Goal: Task Accomplishment & Management: Complete application form

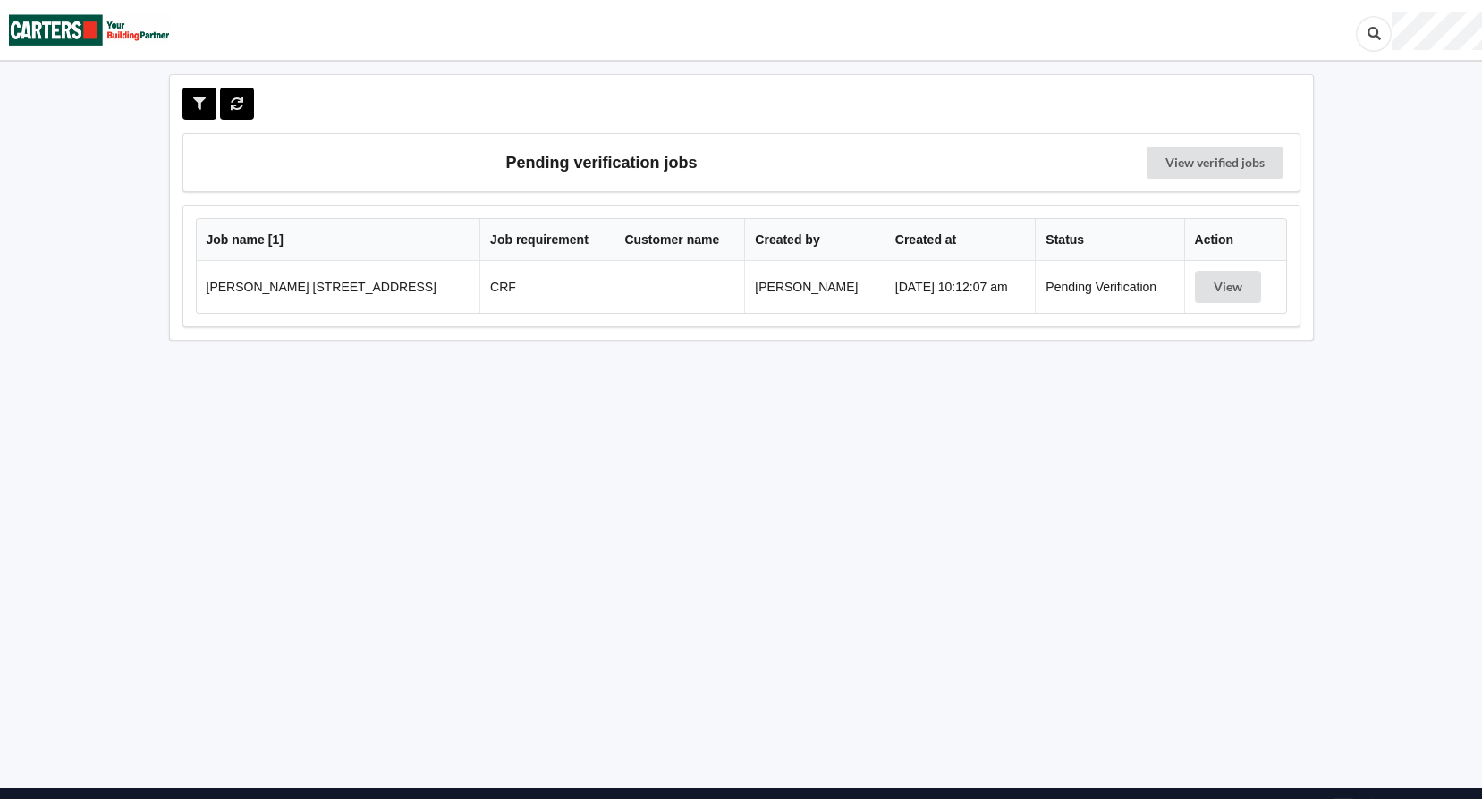
click at [1234, 303] on td "View" at bounding box center [1235, 287] width 102 height 52
click at [1237, 295] on button "View" at bounding box center [1228, 287] width 66 height 32
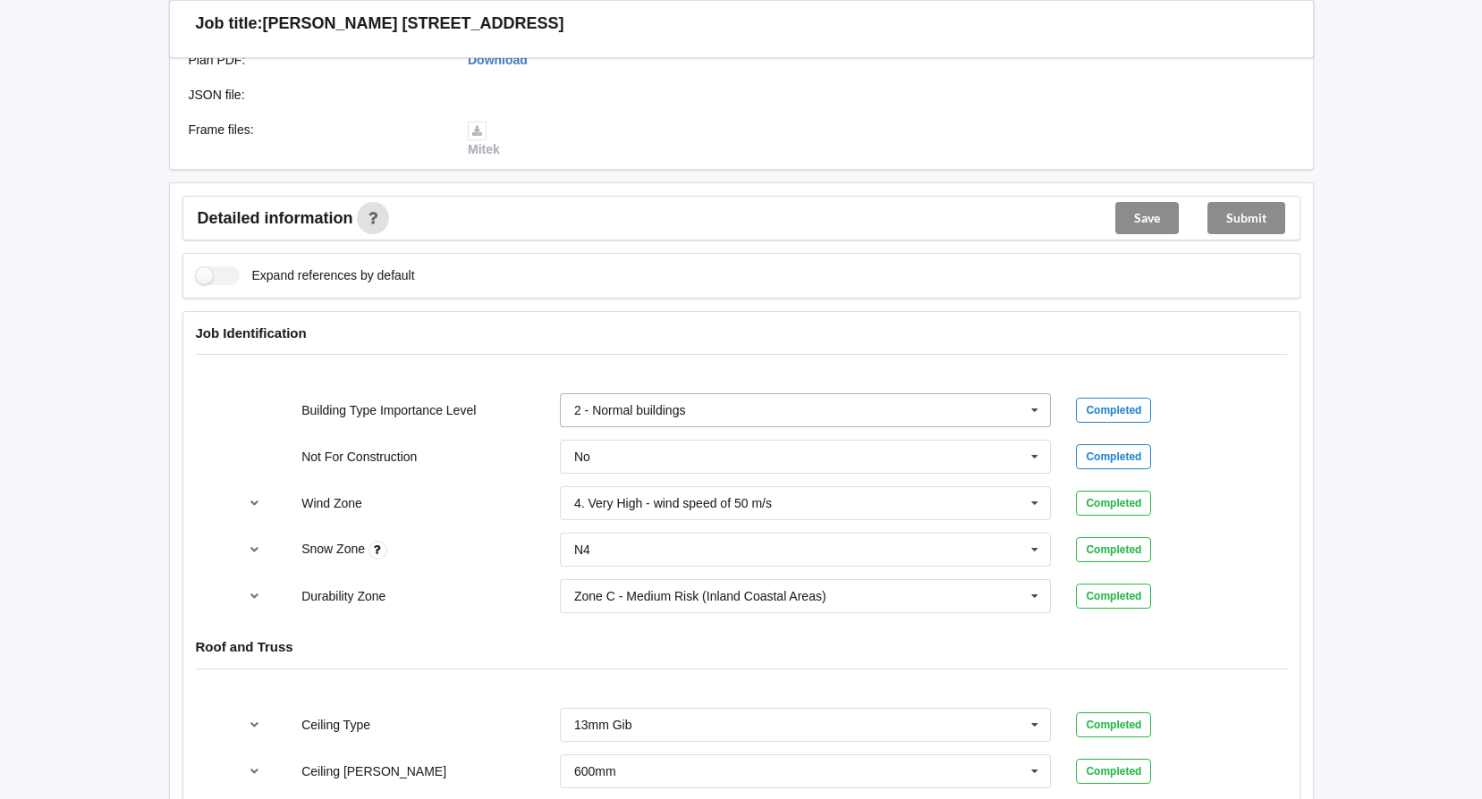
scroll to position [805, 0]
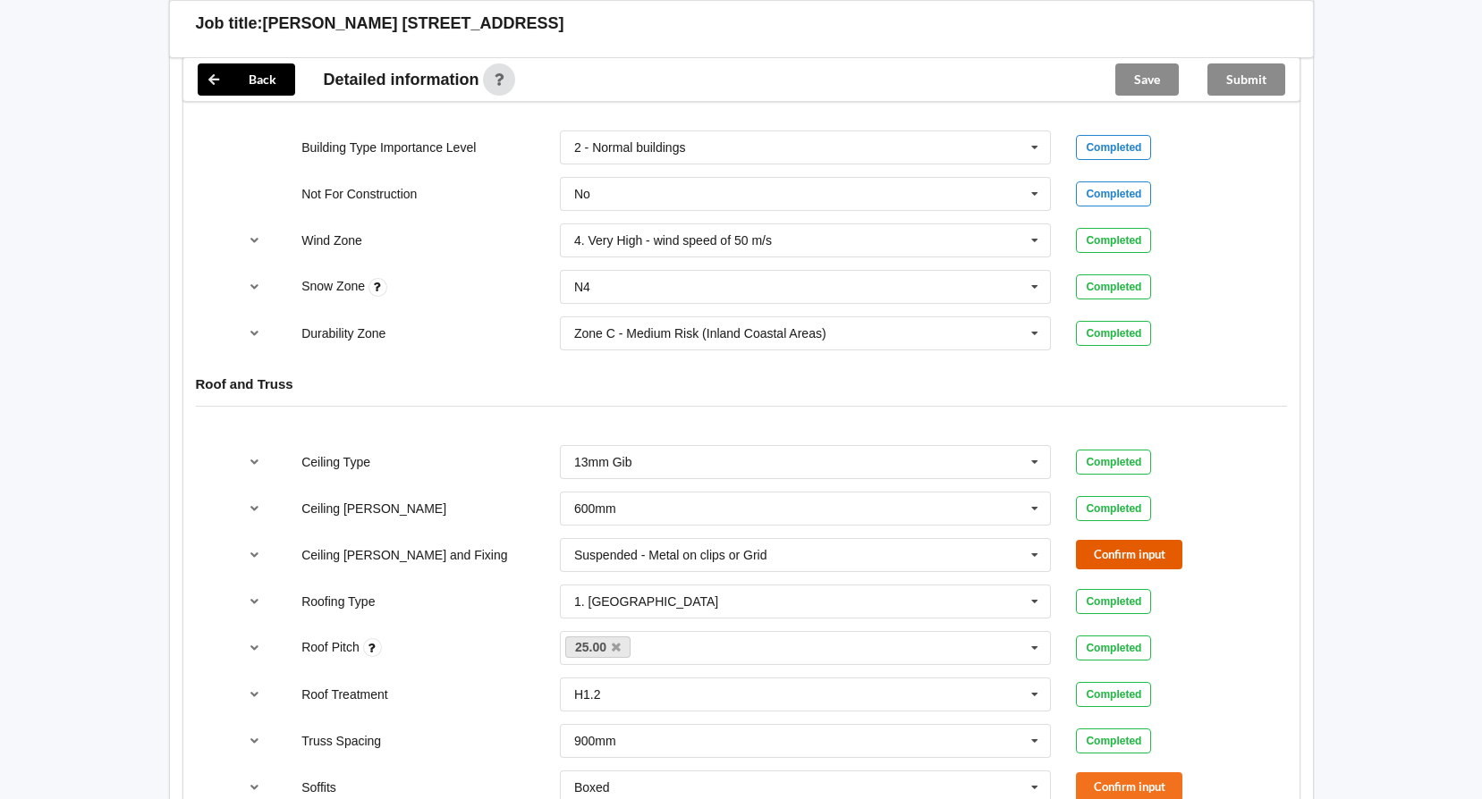
click at [1109, 544] on button "Confirm input" at bounding box center [1129, 555] width 106 height 30
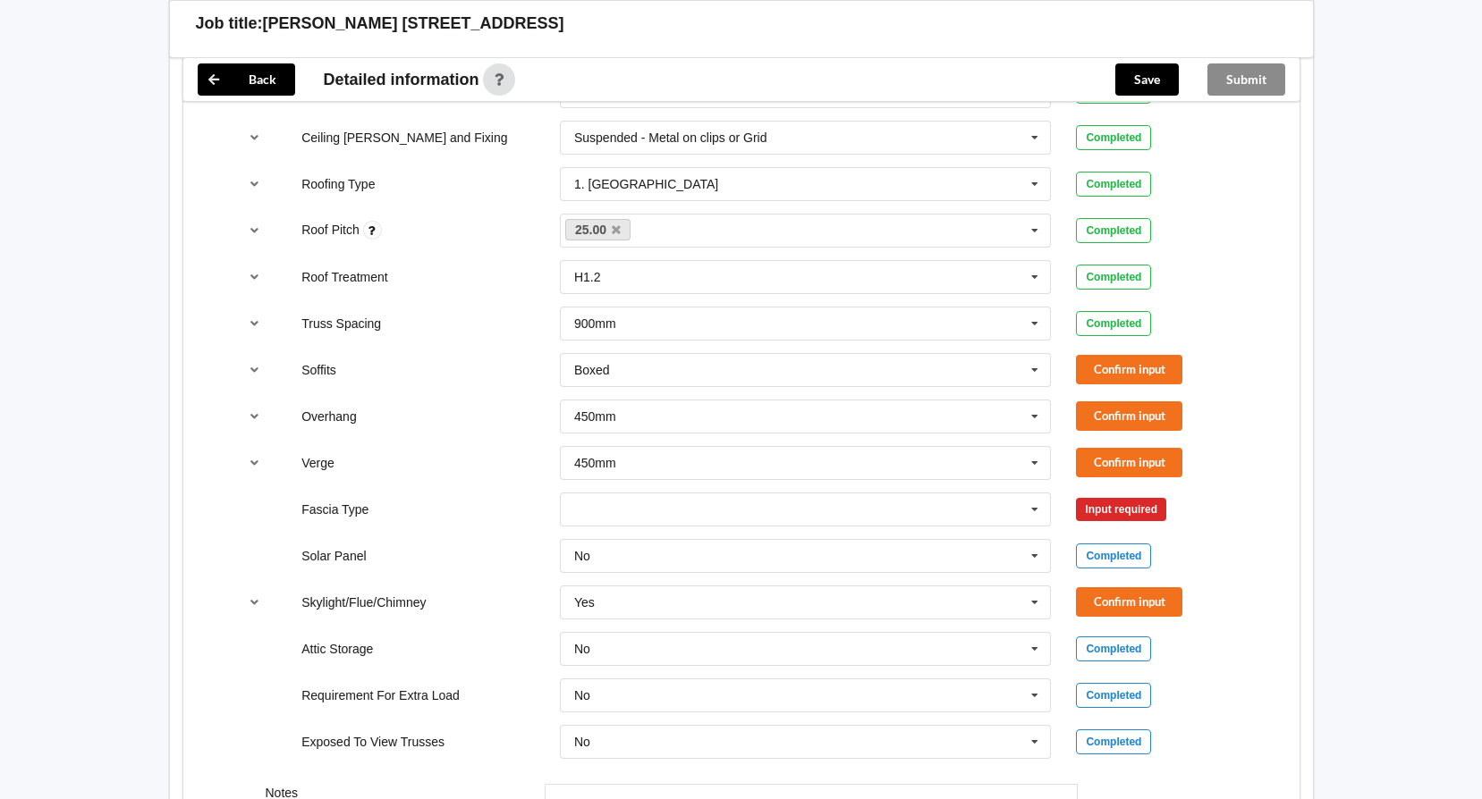
scroll to position [1252, 0]
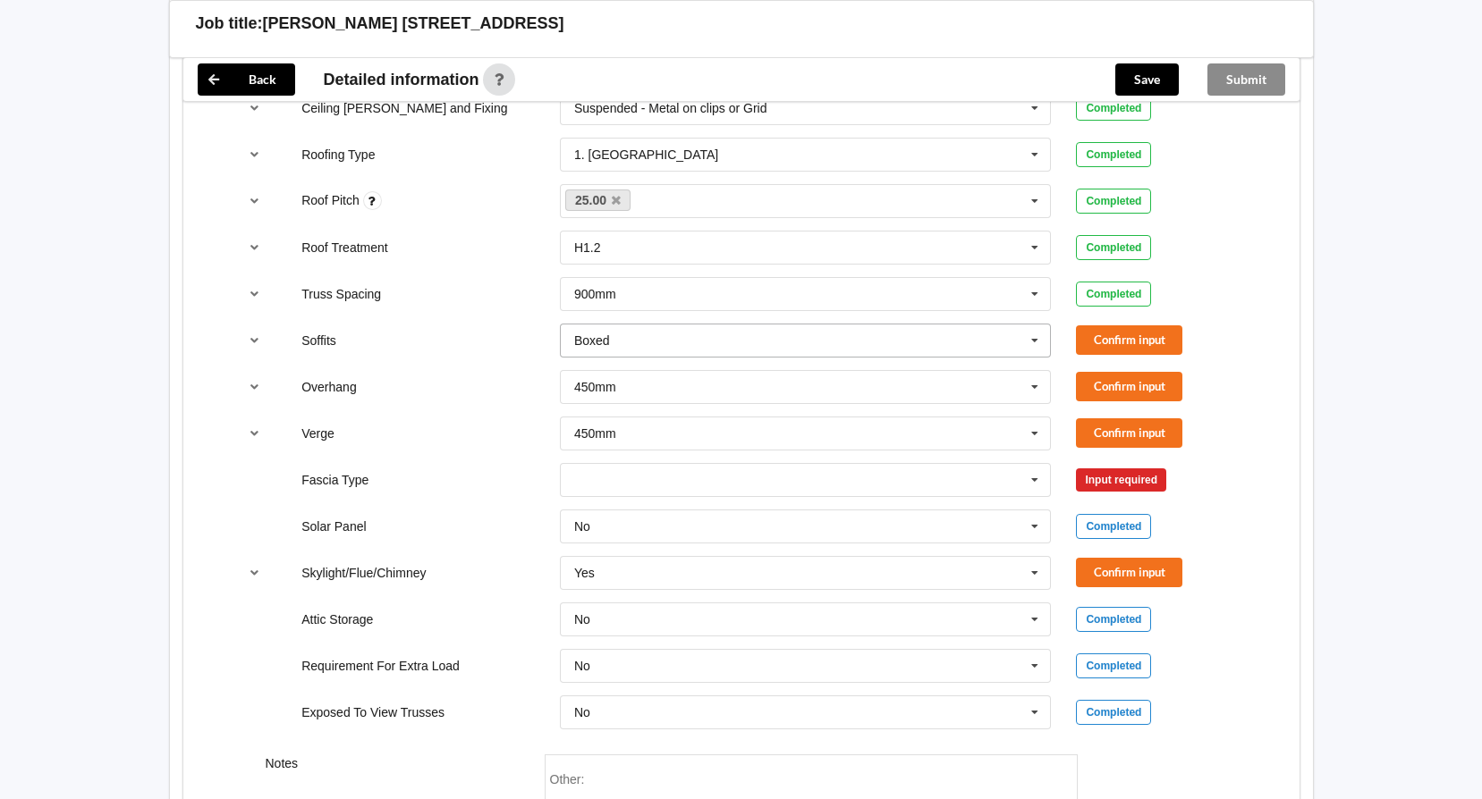
click at [725, 336] on input "text" at bounding box center [807, 341] width 490 height 32
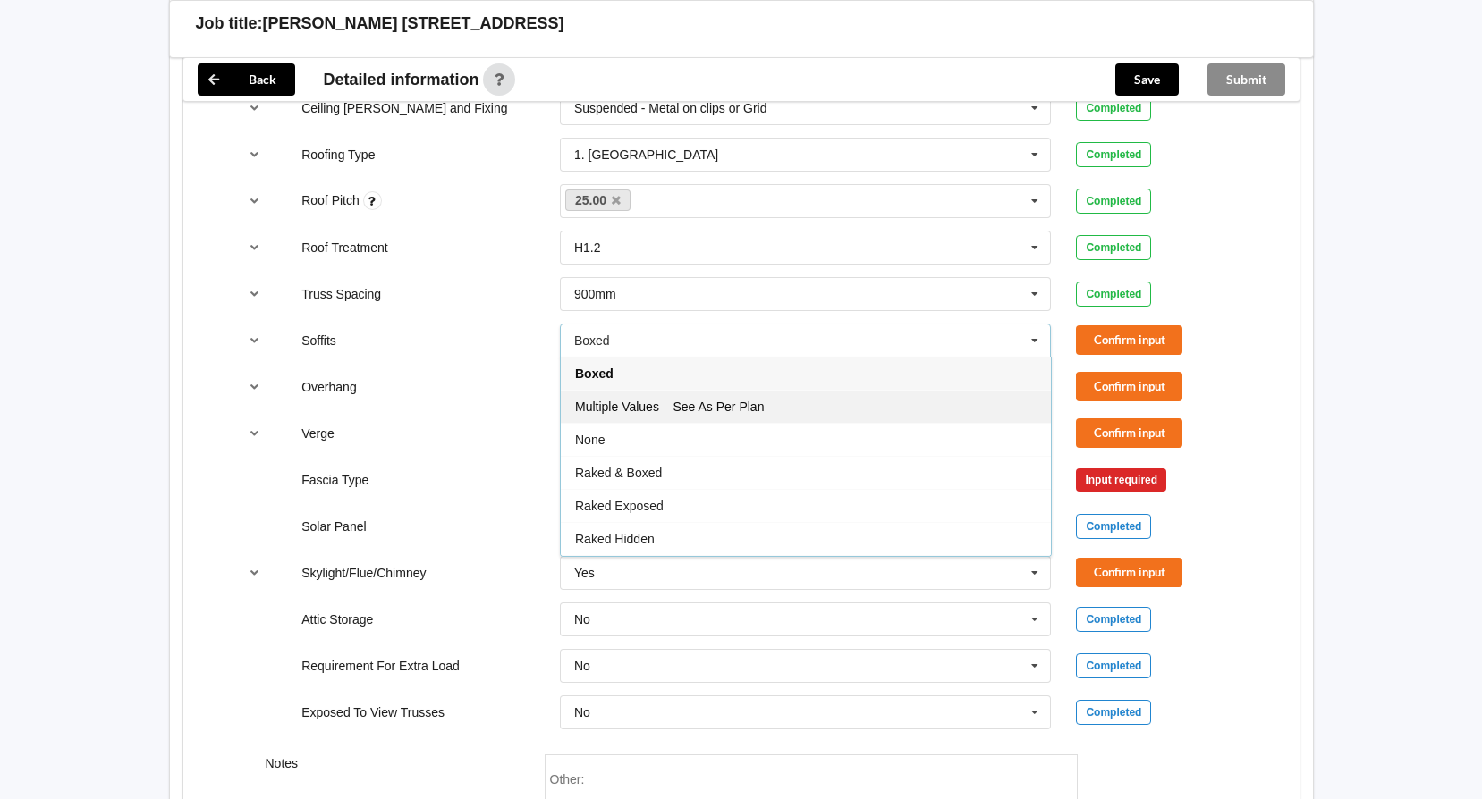
click at [657, 415] on div "Multiple Values – See As Per Plan" at bounding box center [806, 406] width 490 height 33
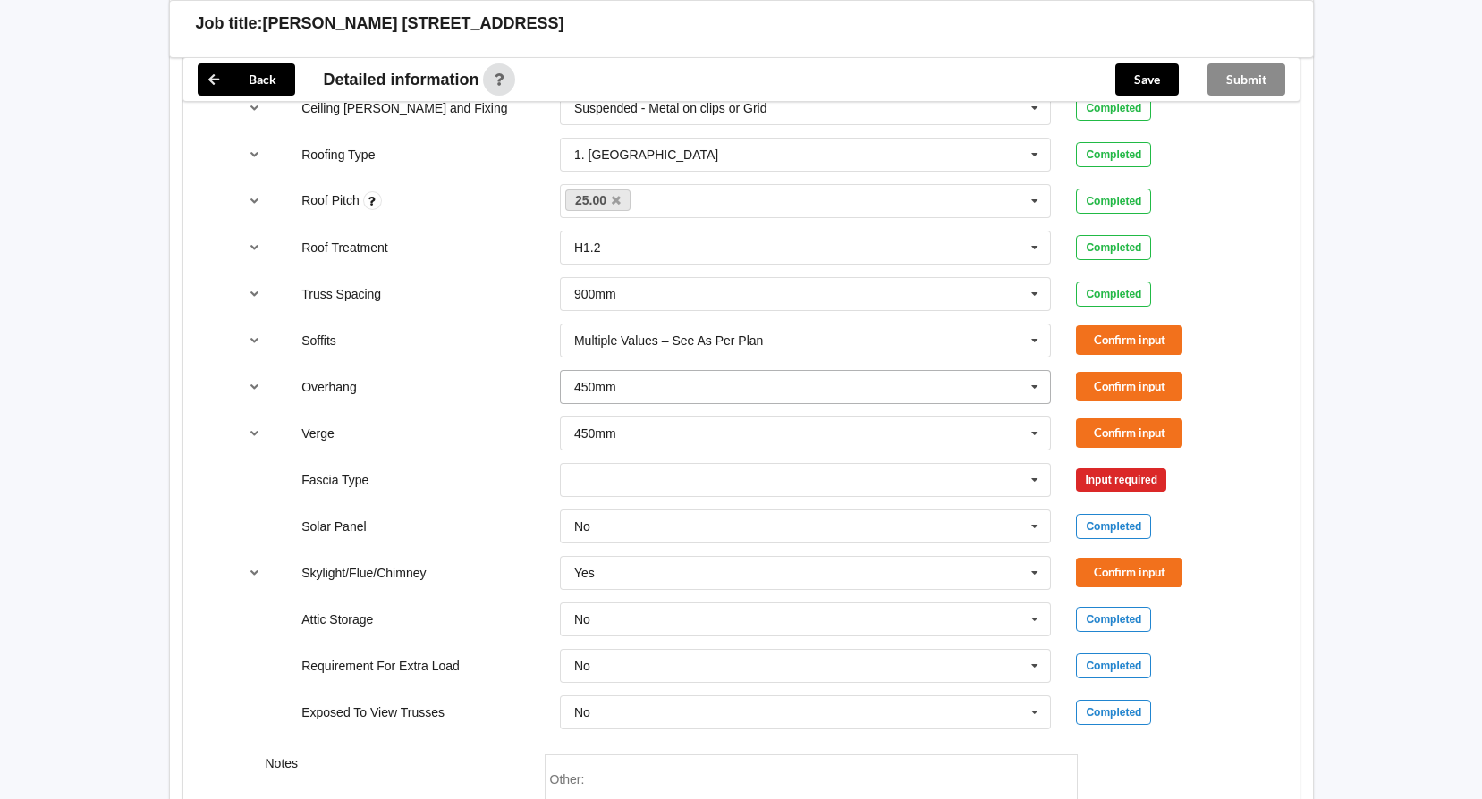
click at [619, 394] on input "text" at bounding box center [807, 387] width 490 height 32
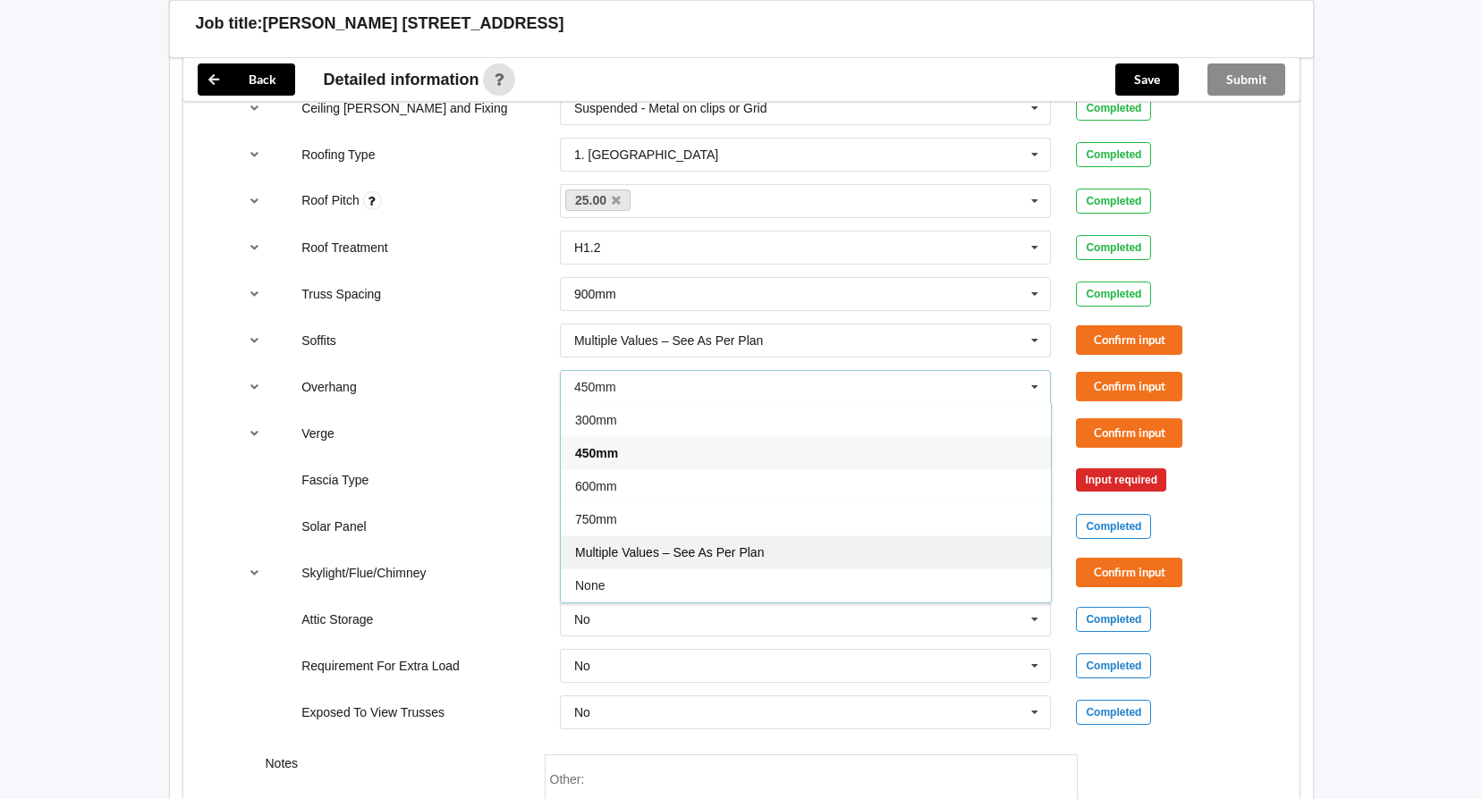
click at [672, 554] on span "Multiple Values – See As Per Plan" at bounding box center [669, 552] width 189 height 14
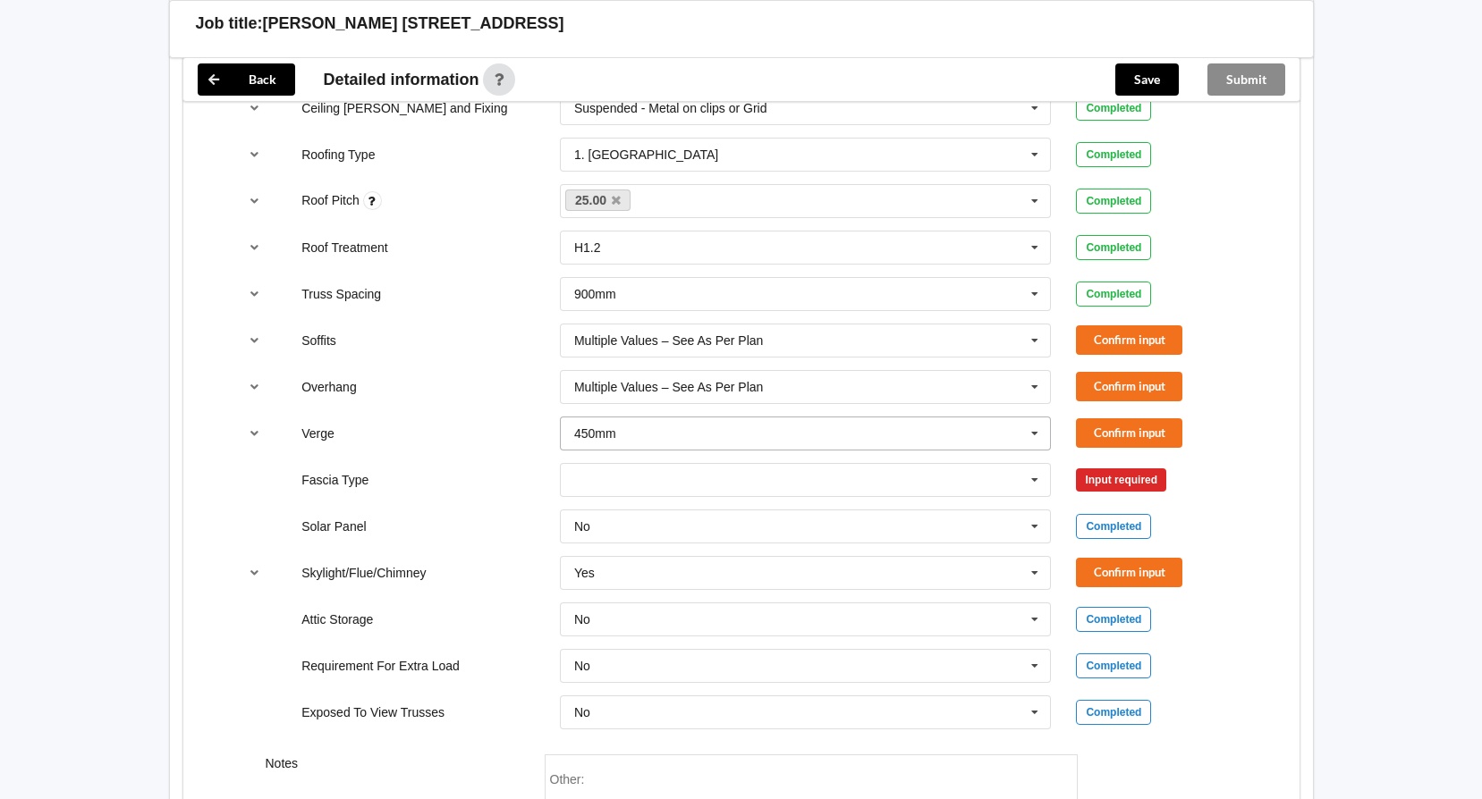
click at [693, 429] on input "text" at bounding box center [807, 434] width 490 height 32
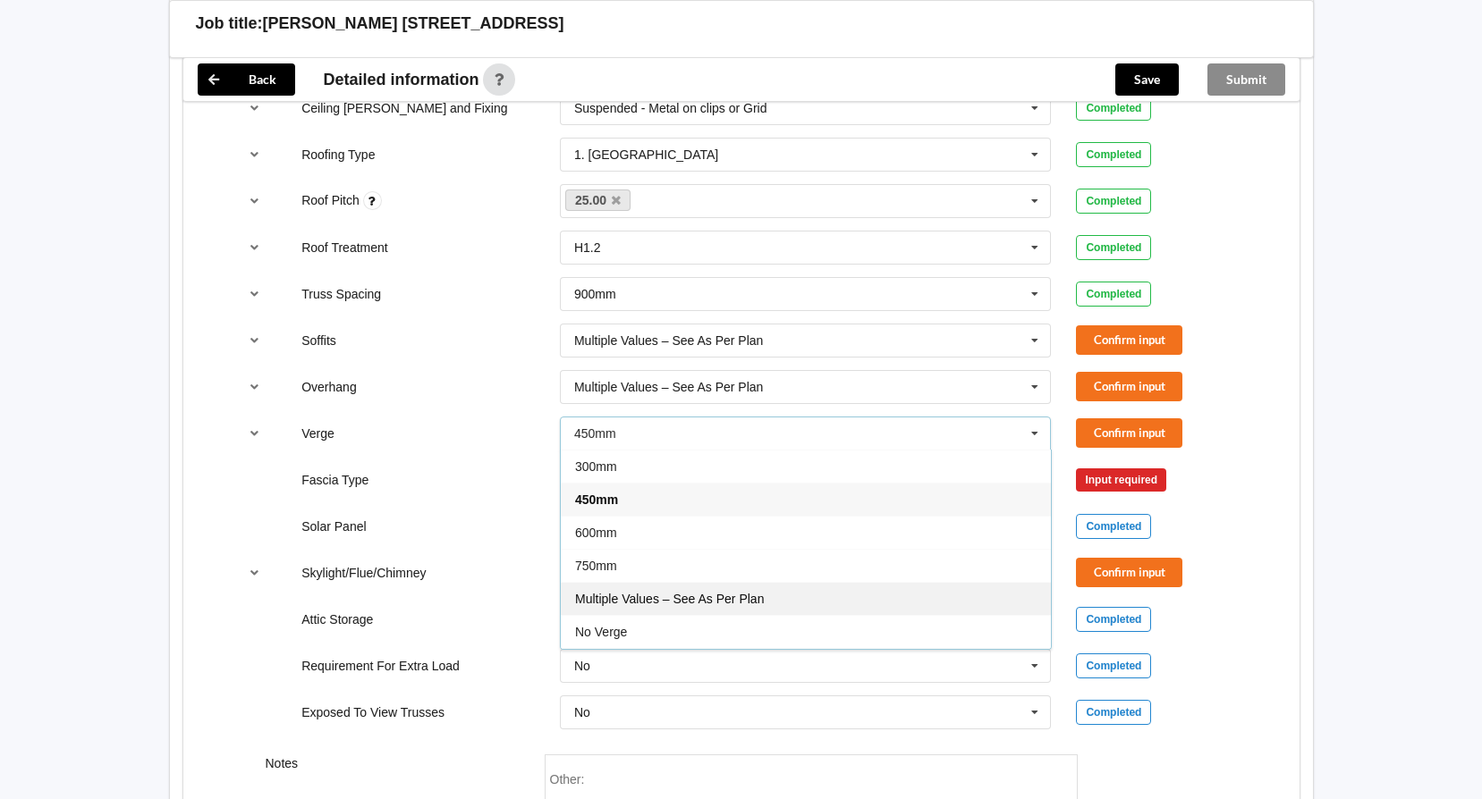
click at [700, 595] on span "Multiple Values – See As Per Plan" at bounding box center [669, 599] width 189 height 14
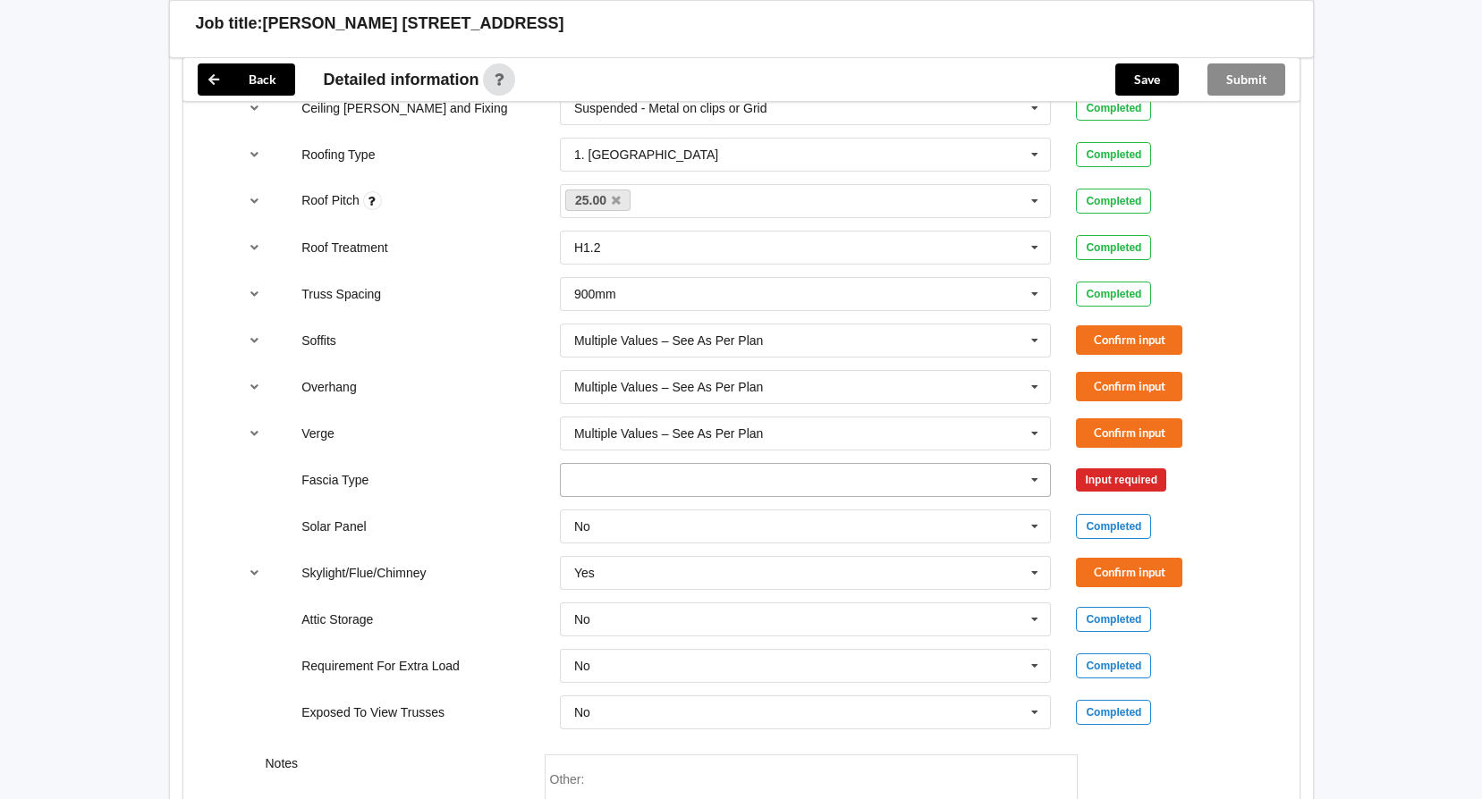
click at [584, 469] on input "text" at bounding box center [807, 480] width 490 height 32
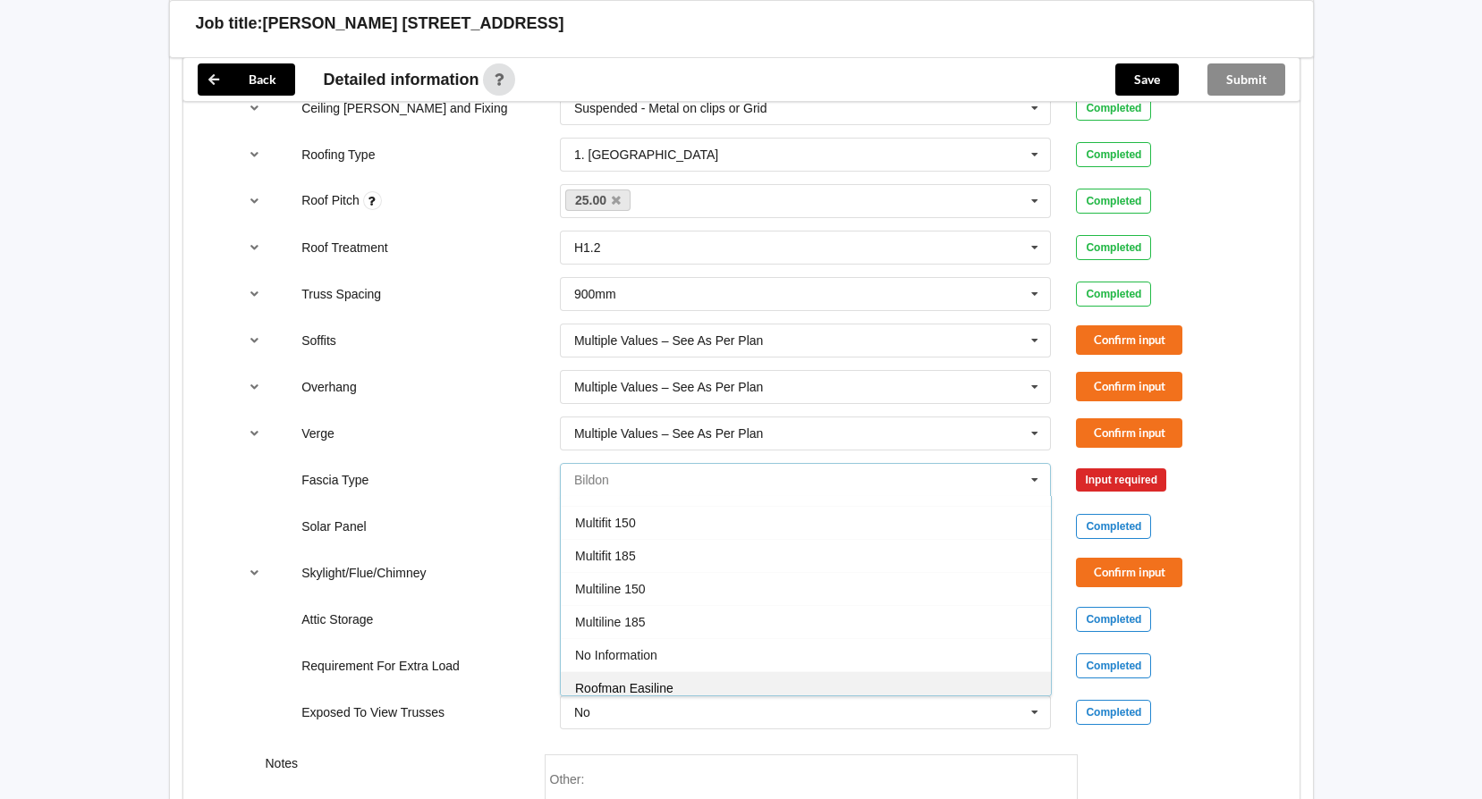
scroll to position [595, 0]
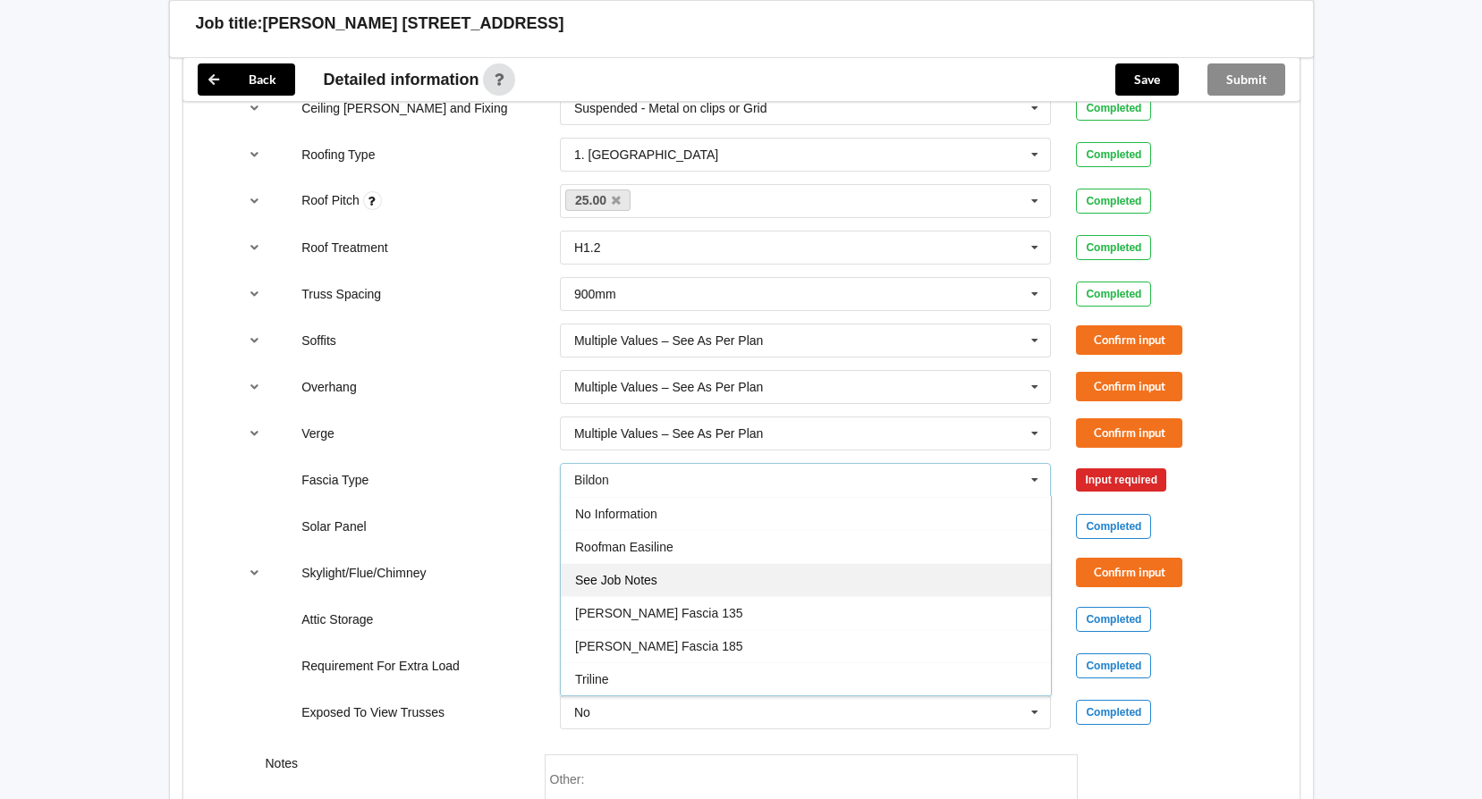
click at [667, 579] on div "See Job Notes" at bounding box center [806, 579] width 490 height 33
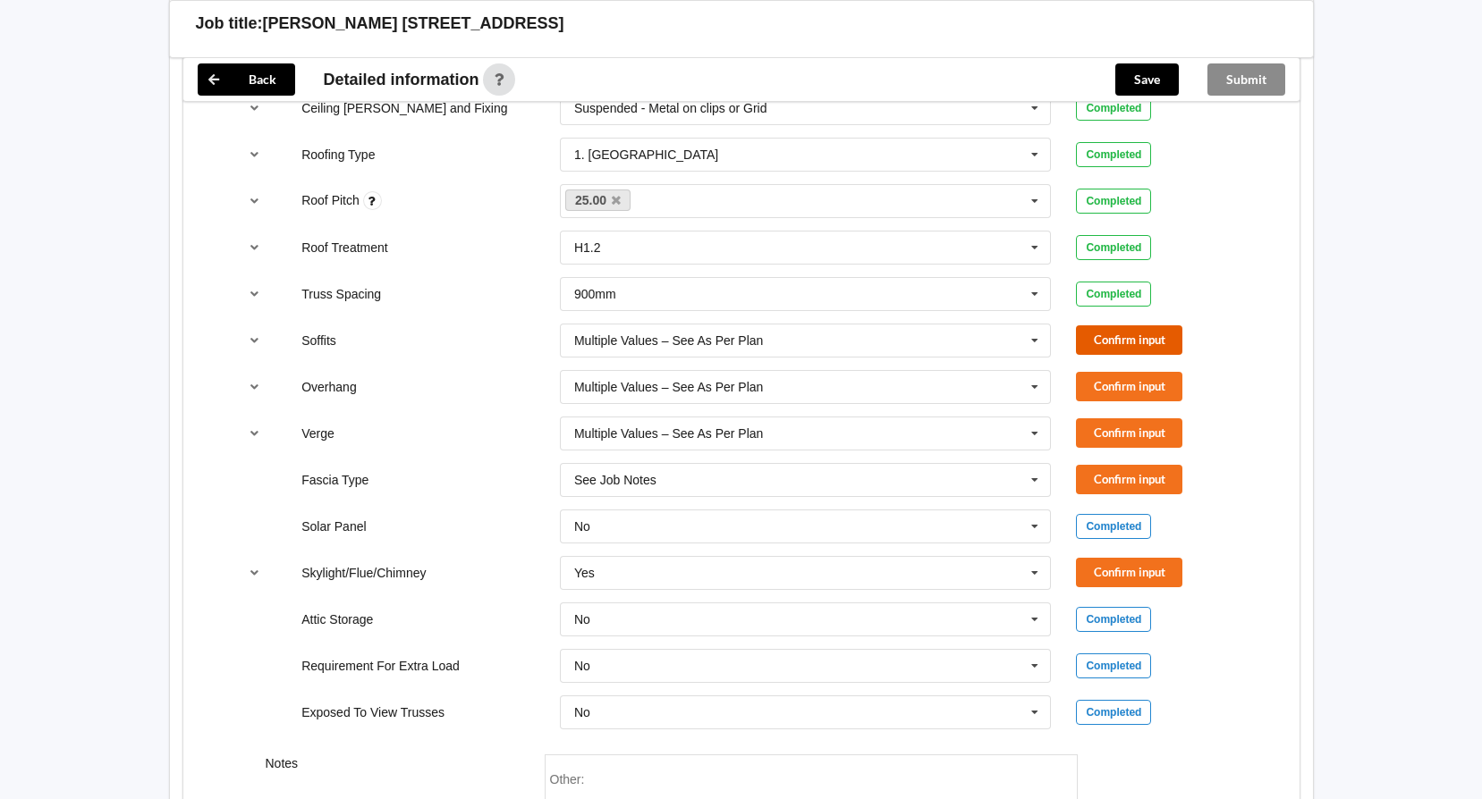
click at [1166, 325] on button "Confirm input" at bounding box center [1129, 340] width 106 height 30
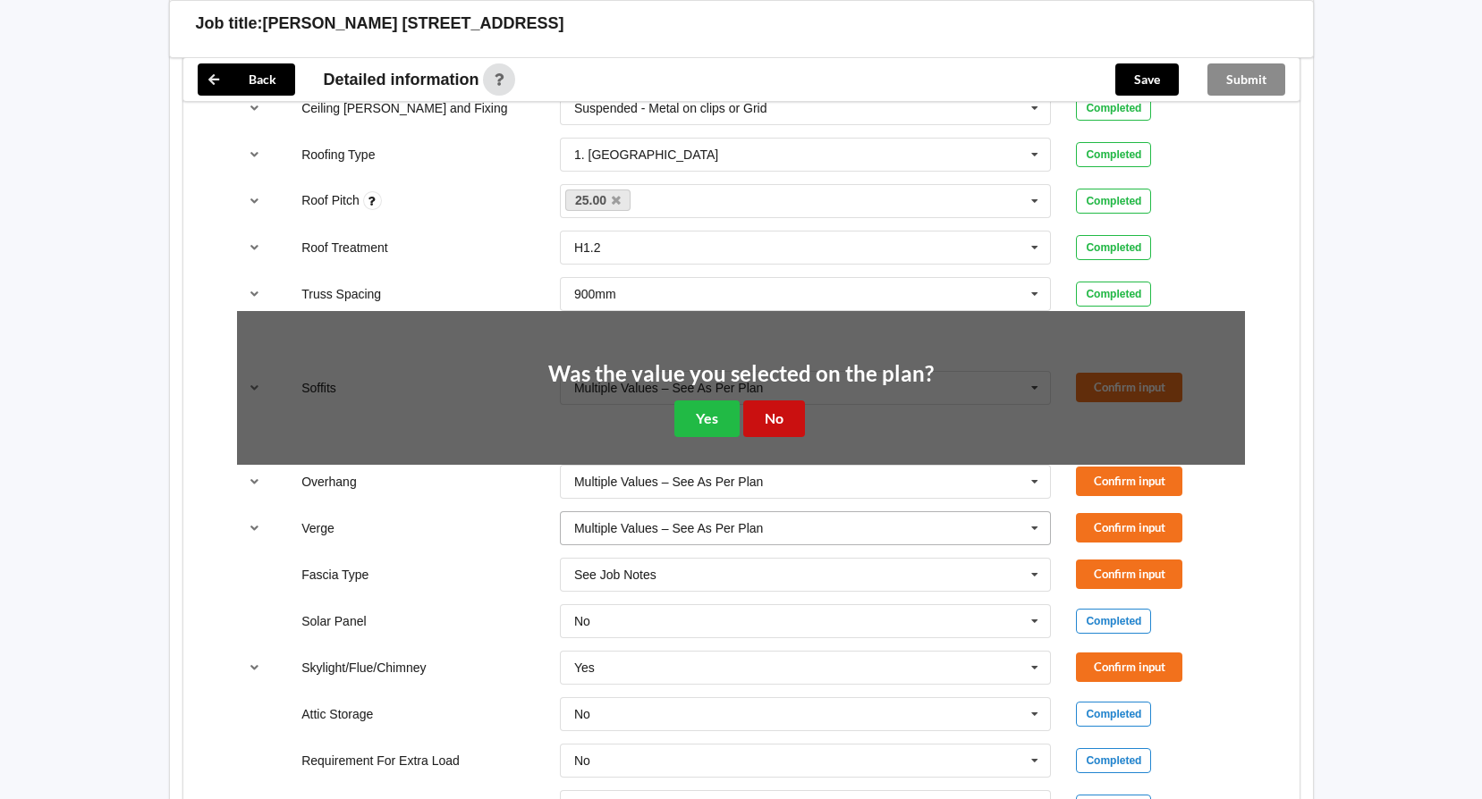
drag, startPoint x: 790, startPoint y: 413, endPoint x: 815, endPoint y: 418, distance: 24.7
click at [793, 415] on button "No" at bounding box center [774, 419] width 62 height 37
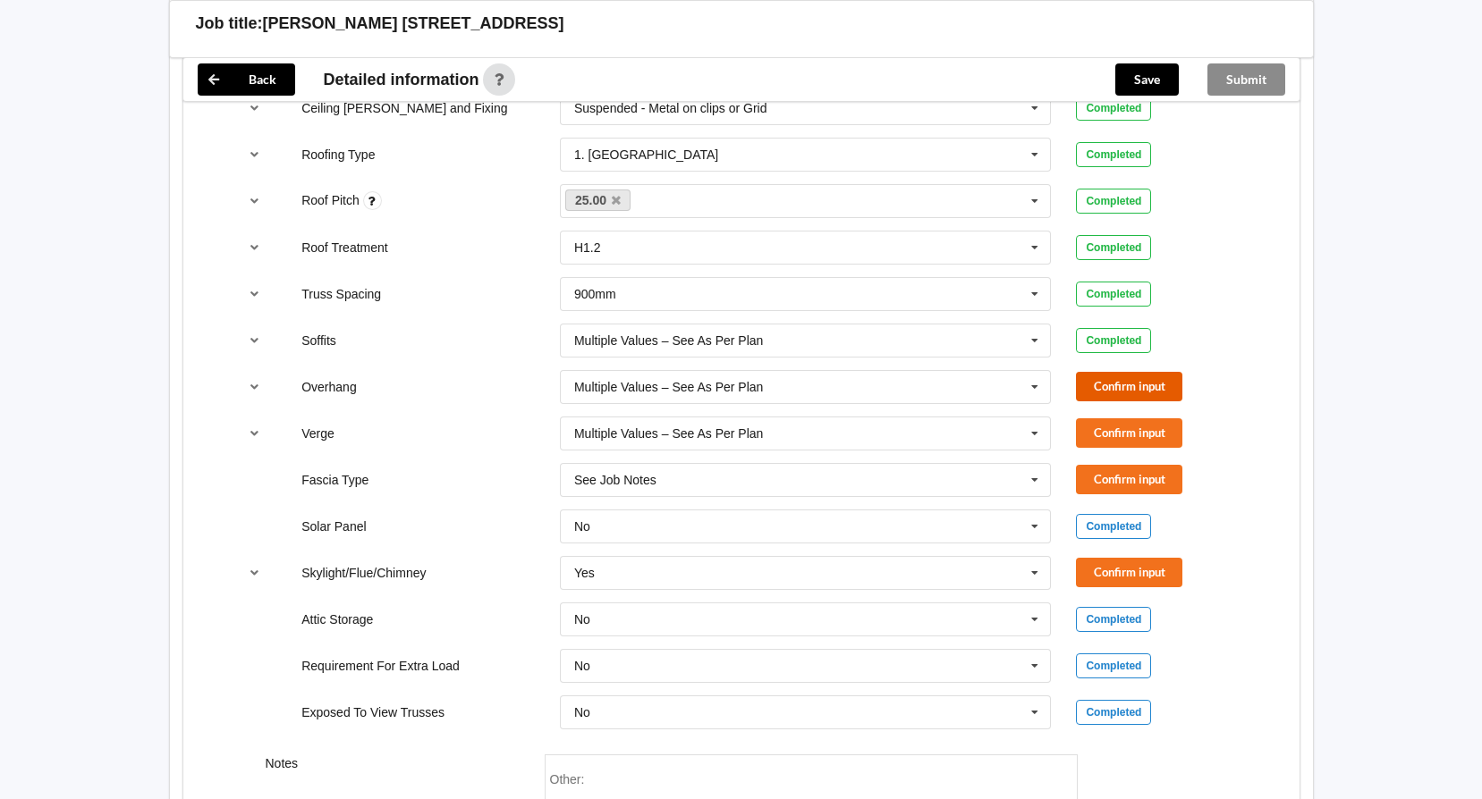
click at [1092, 398] on button "Confirm input" at bounding box center [1129, 387] width 106 height 30
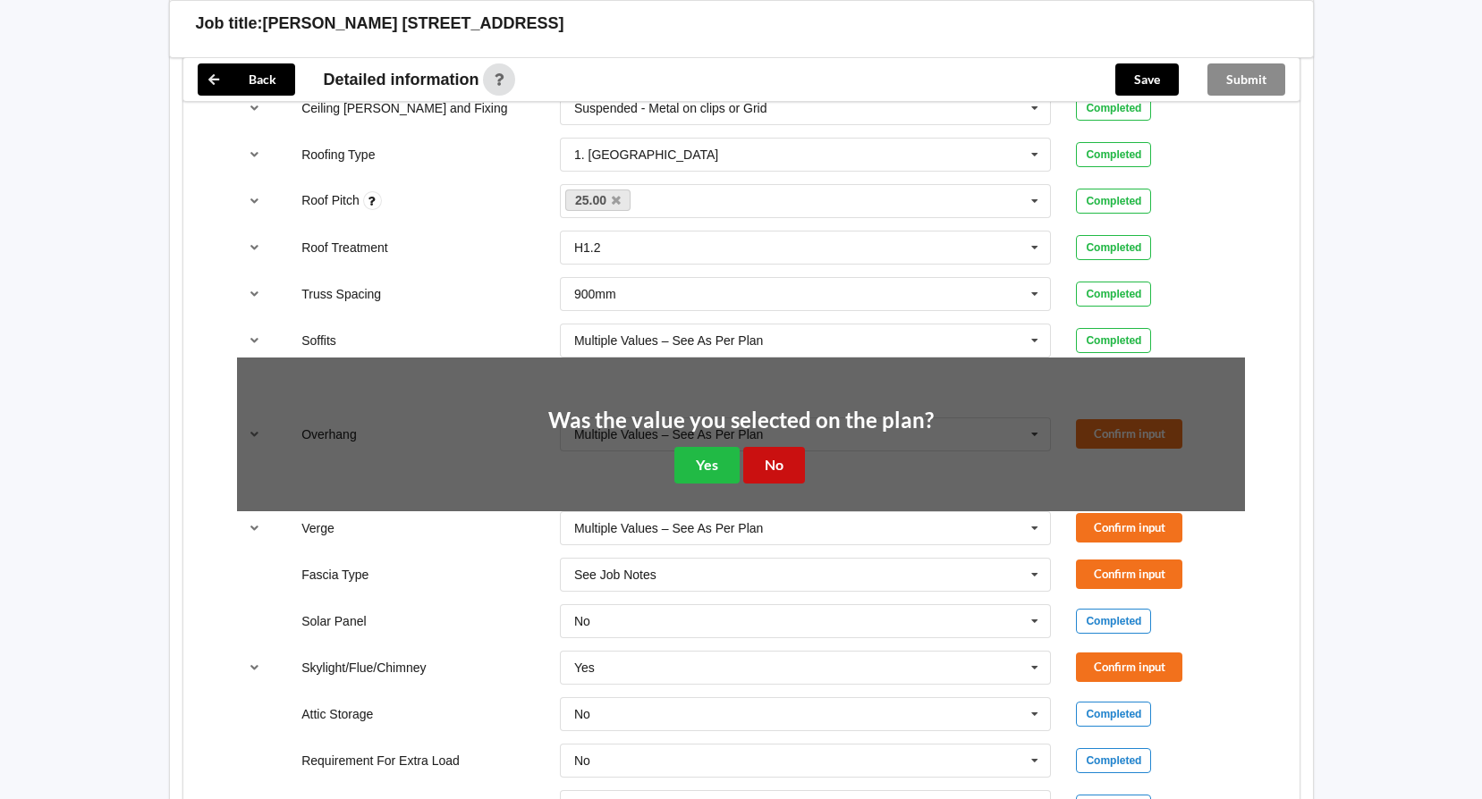
click at [796, 459] on button "No" at bounding box center [774, 465] width 62 height 37
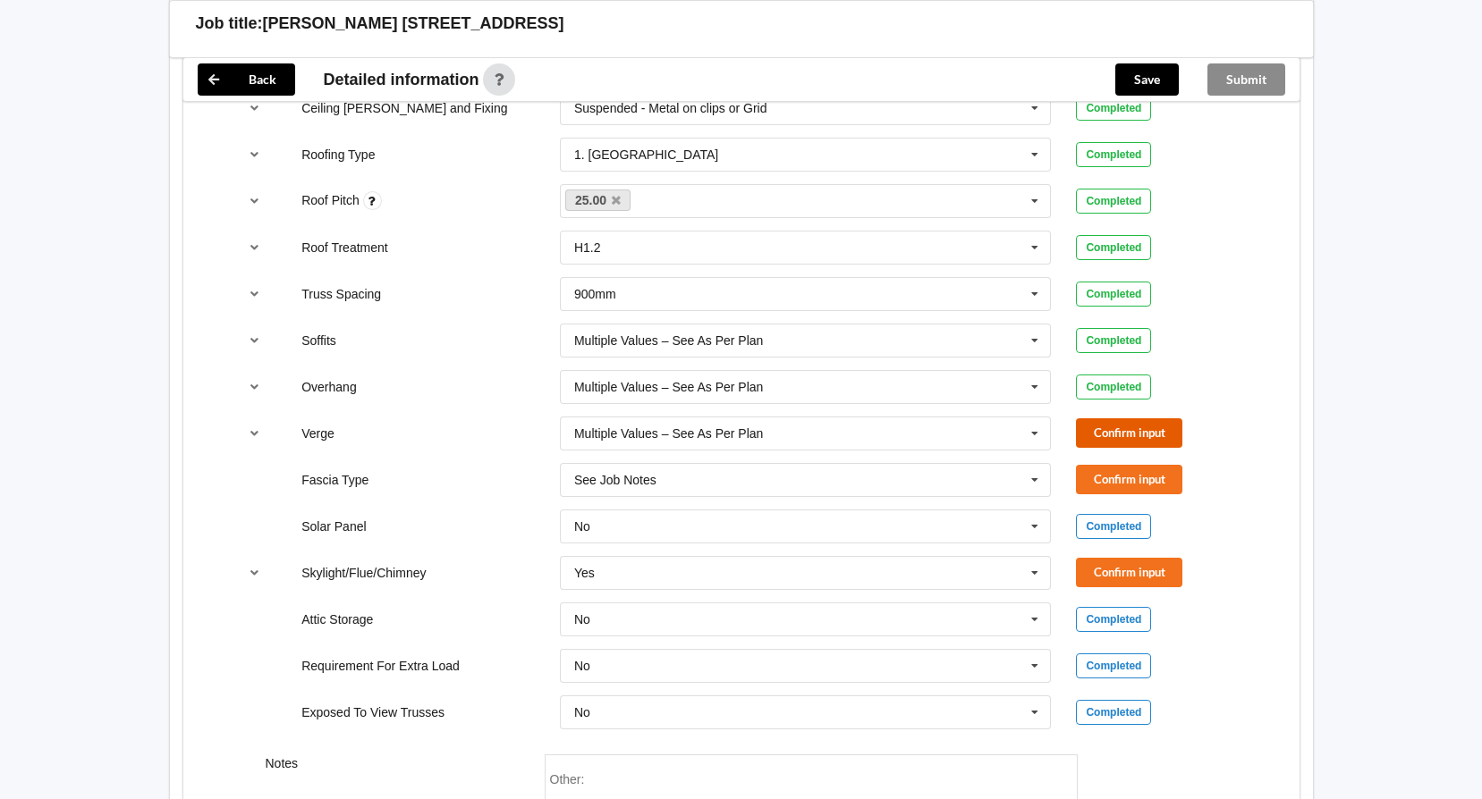
click at [1117, 442] on button "Confirm input" at bounding box center [1129, 433] width 106 height 30
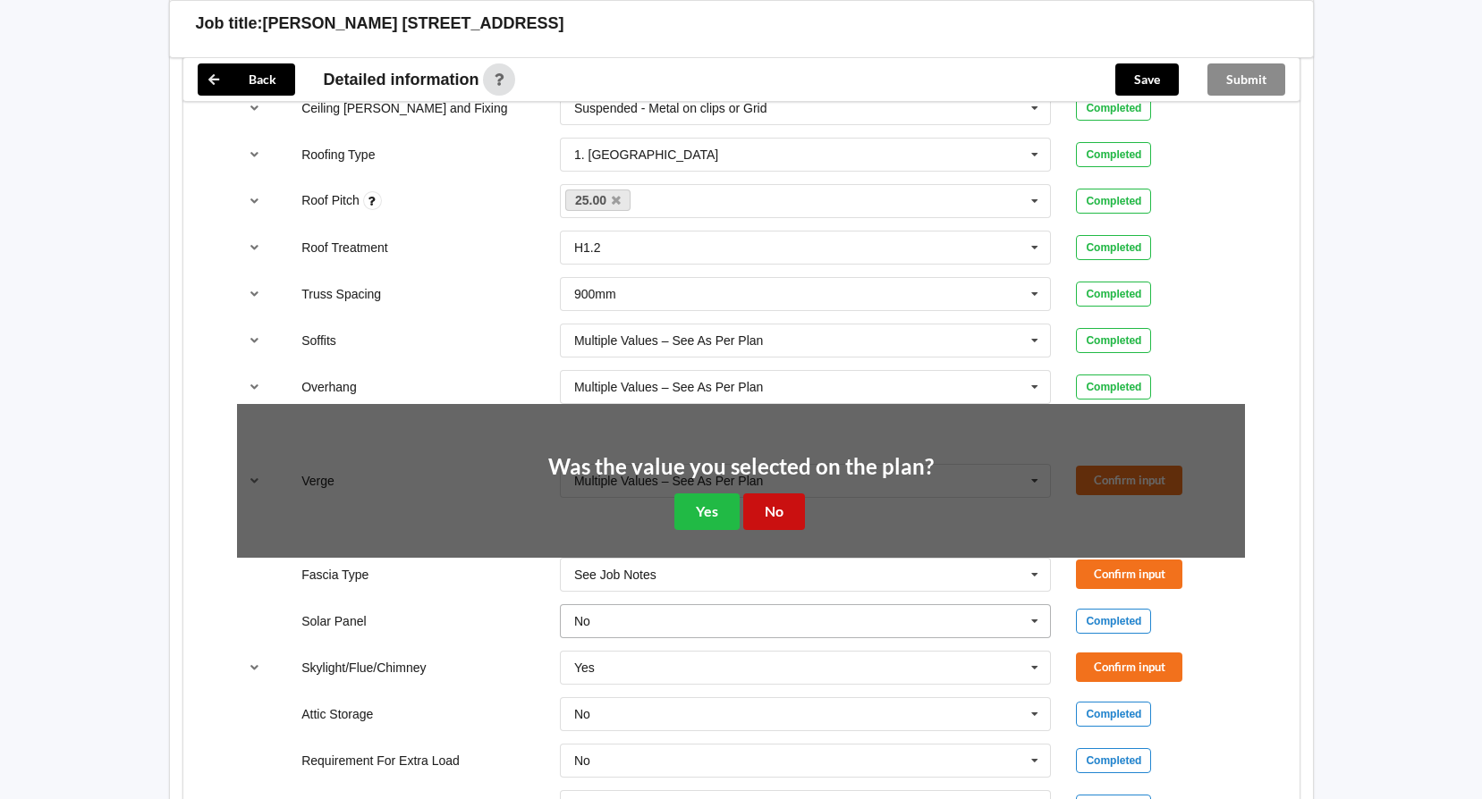
drag, startPoint x: 791, startPoint y: 514, endPoint x: 866, endPoint y: 516, distance: 75.1
click at [791, 515] on button "No" at bounding box center [774, 512] width 62 height 37
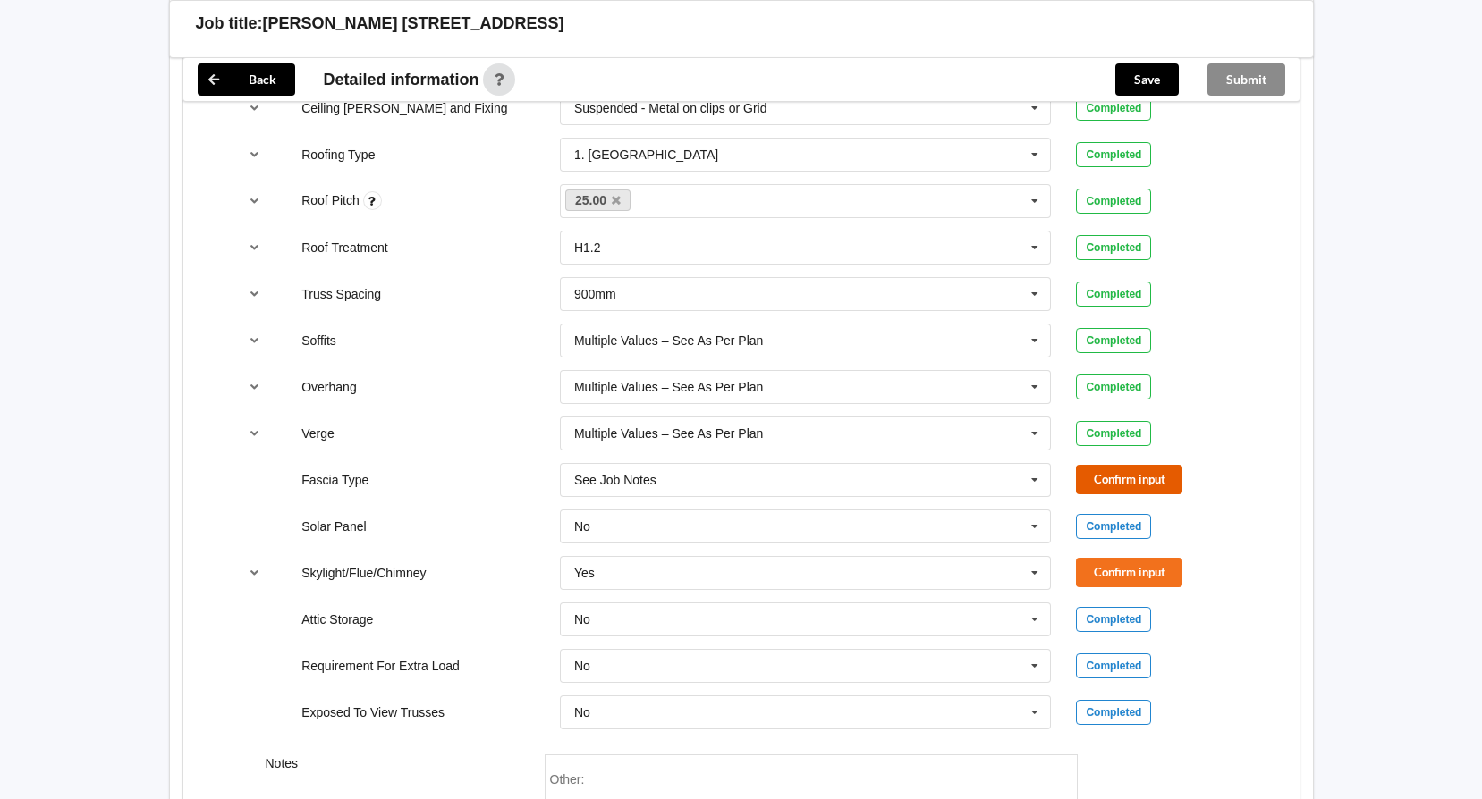
click at [1120, 481] on button "Confirm input" at bounding box center [1129, 480] width 106 height 30
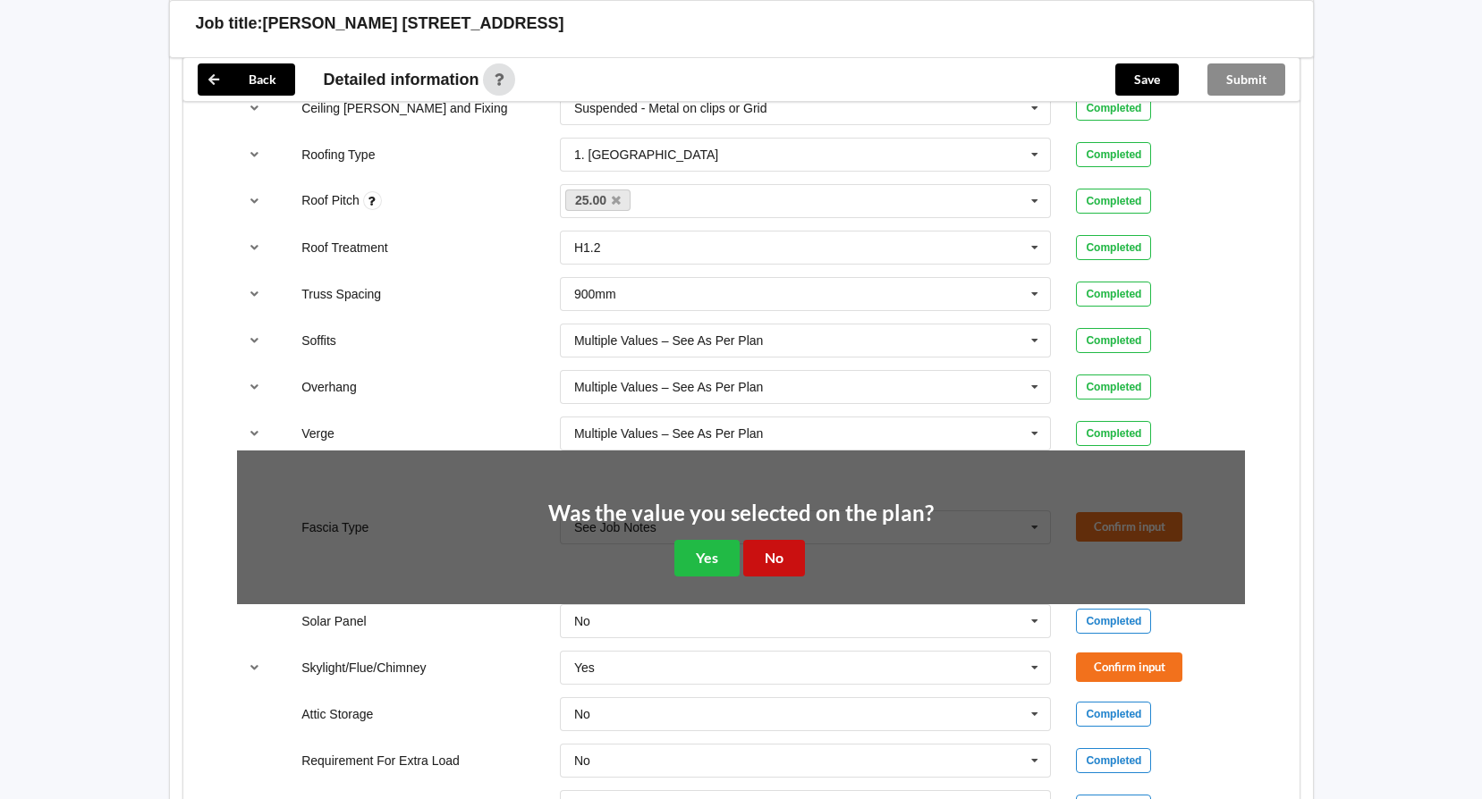
click at [785, 560] on button "No" at bounding box center [774, 558] width 62 height 37
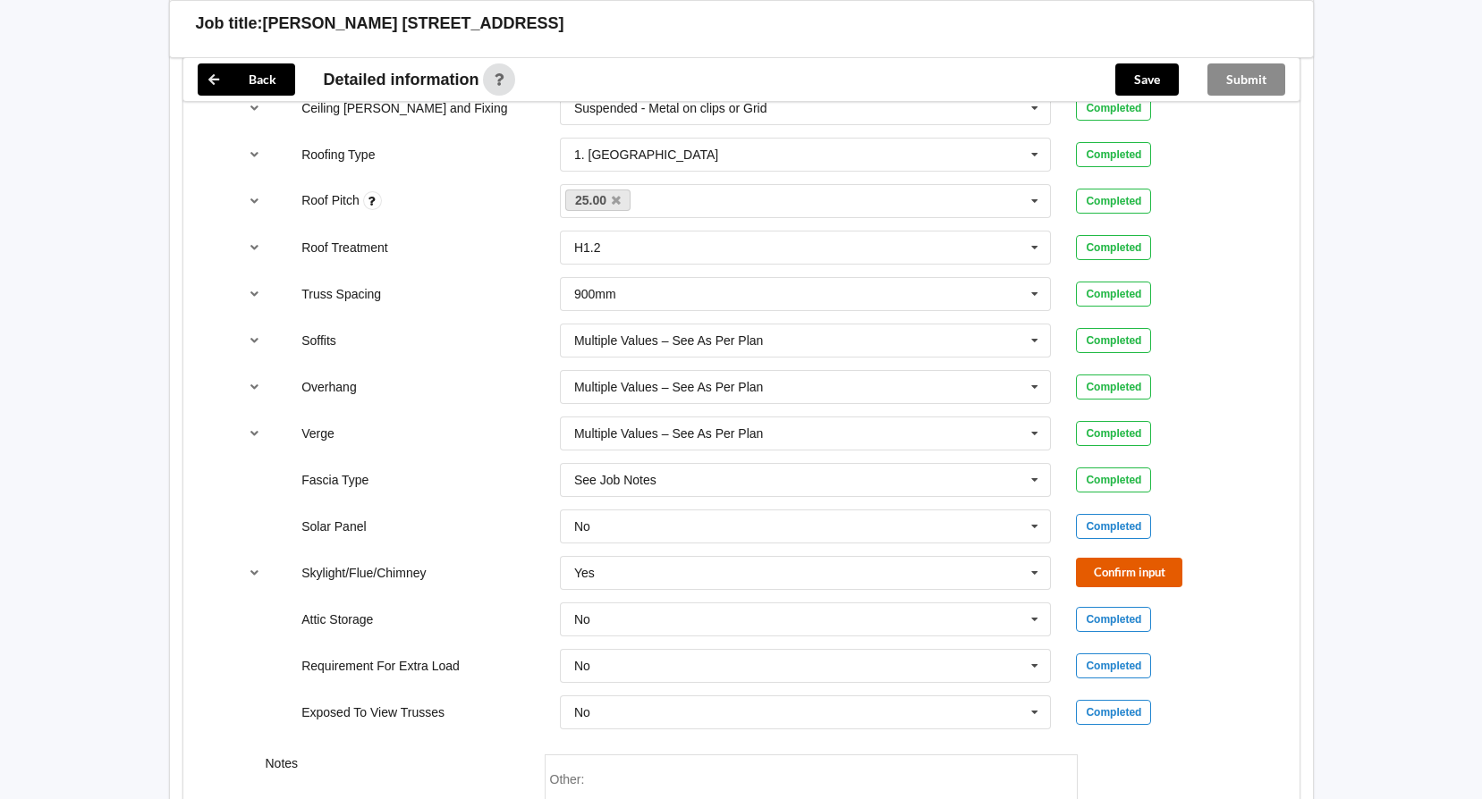
click at [1115, 577] on button "Confirm input" at bounding box center [1129, 573] width 106 height 30
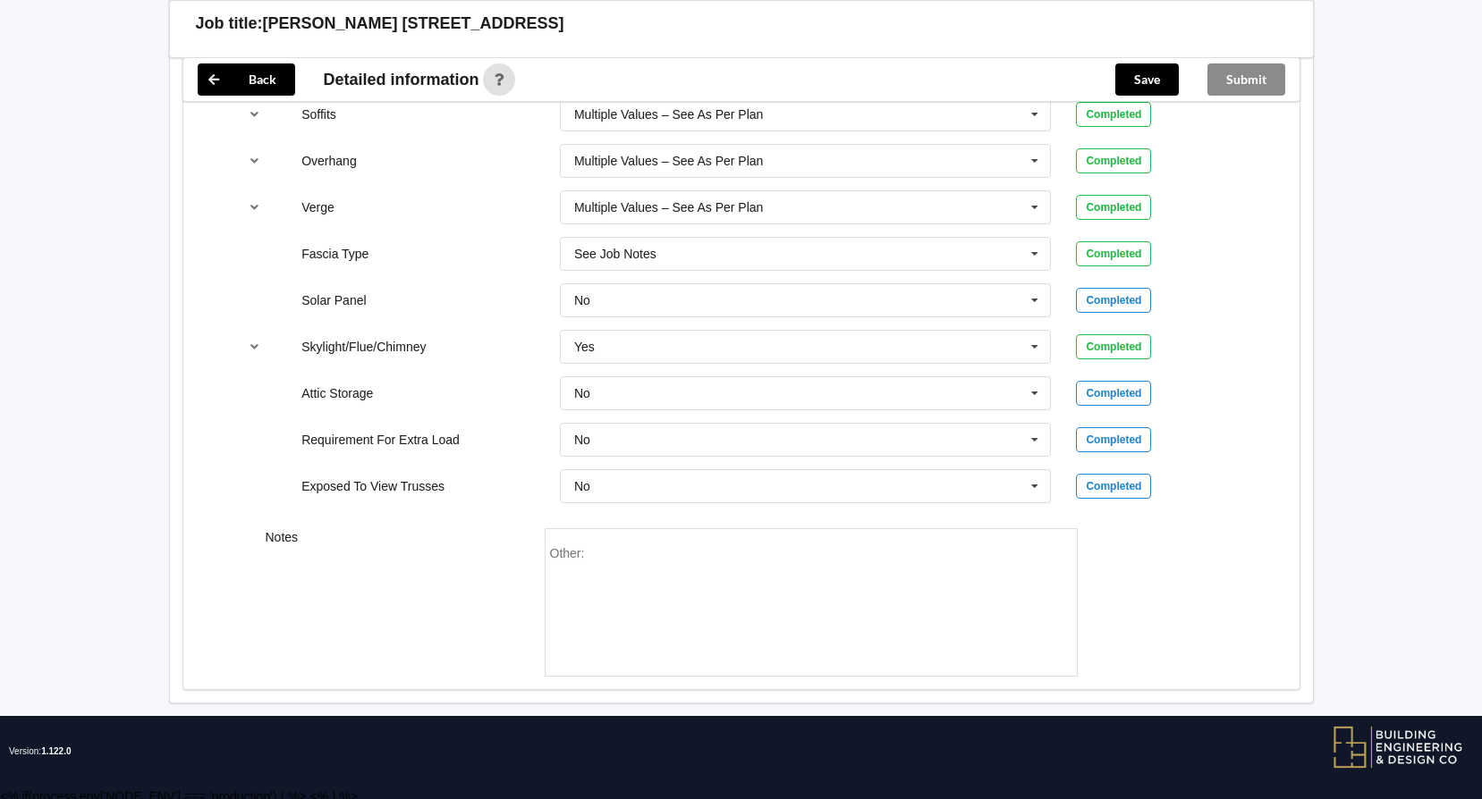
scroll to position [1484, 0]
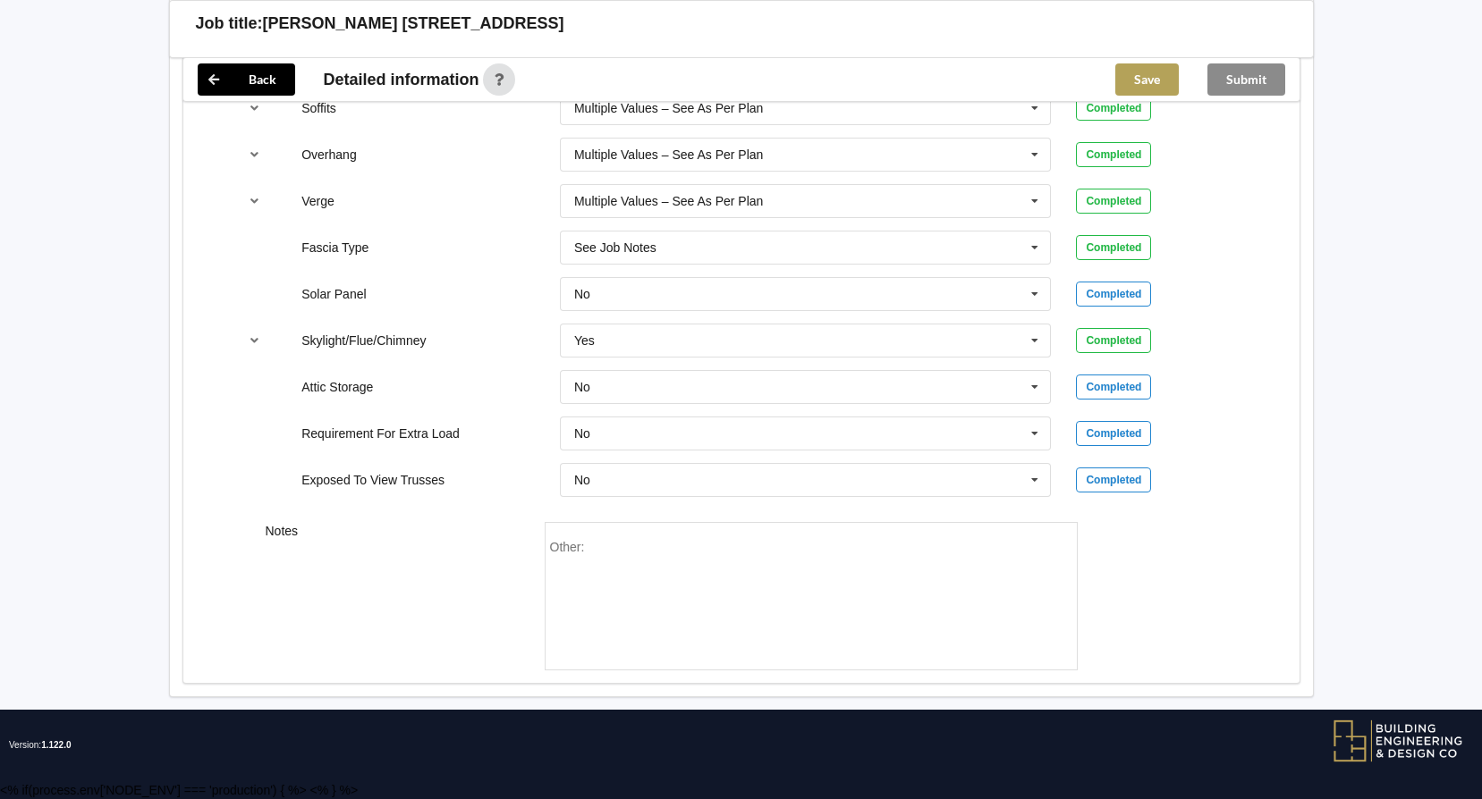
click at [1166, 80] on button "Save" at bounding box center [1146, 79] width 63 height 32
click at [1256, 95] on button "Submit" at bounding box center [1246, 79] width 78 height 32
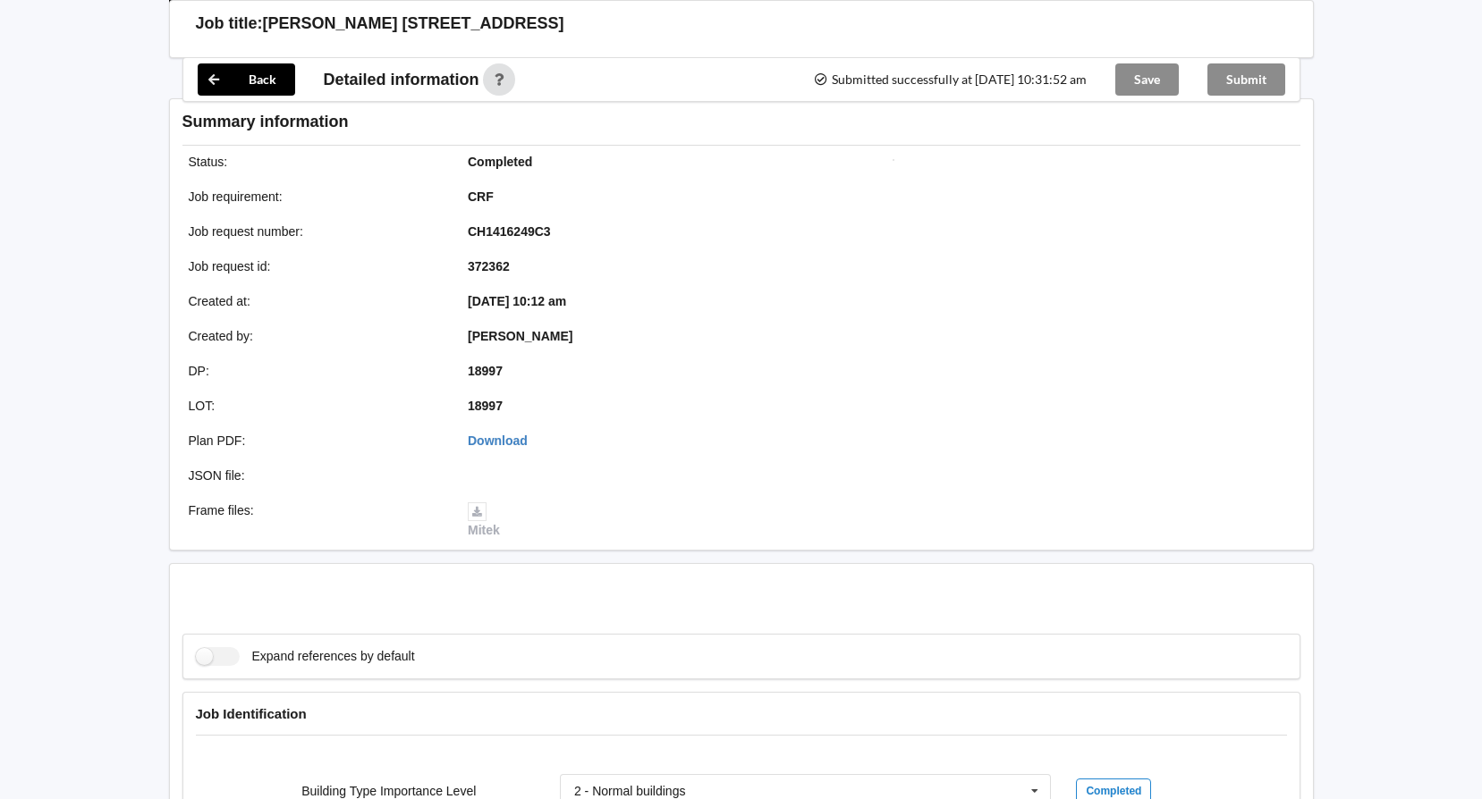
scroll to position [1402, 0]
